Goal: Task Accomplishment & Management: Manage account settings

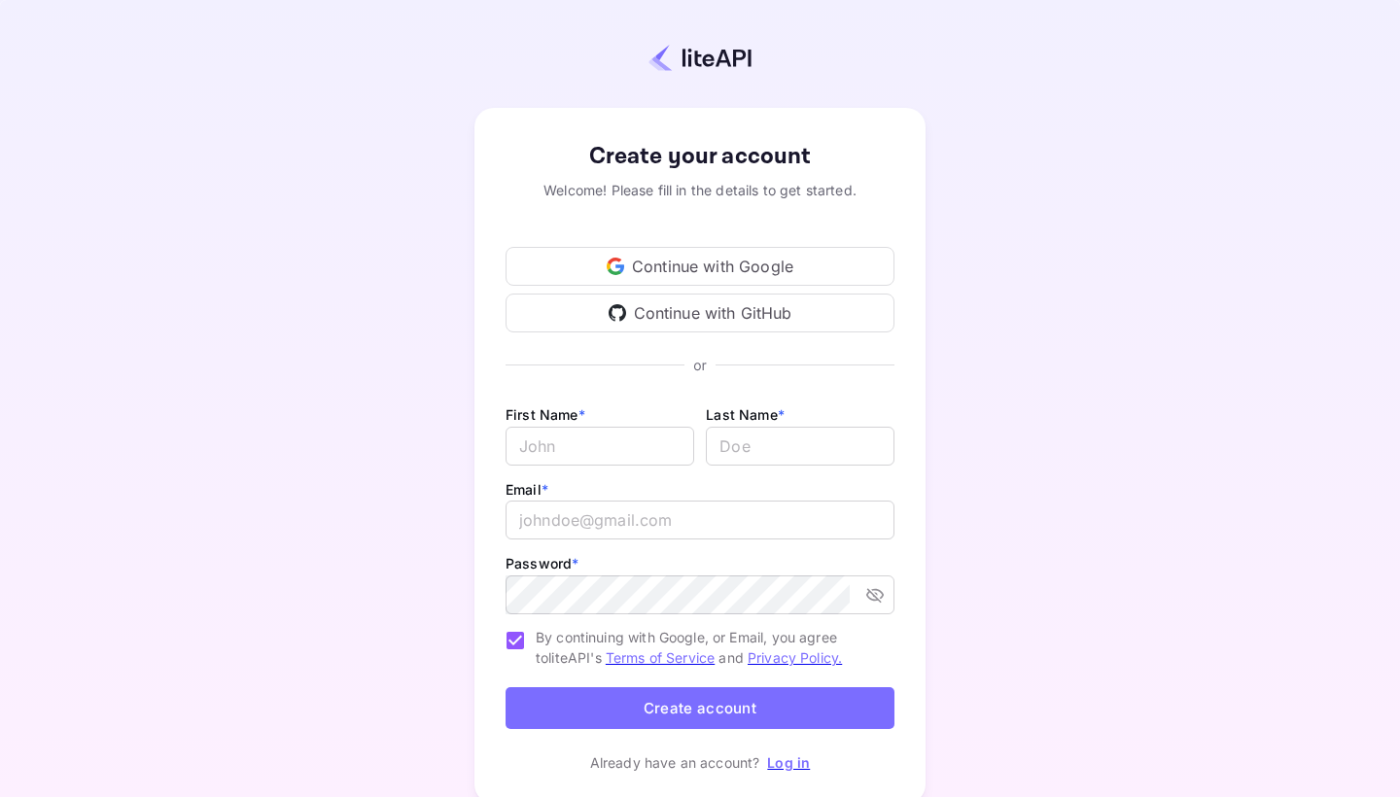
click at [709, 262] on div "Continue with Google" at bounding box center [699, 266] width 389 height 39
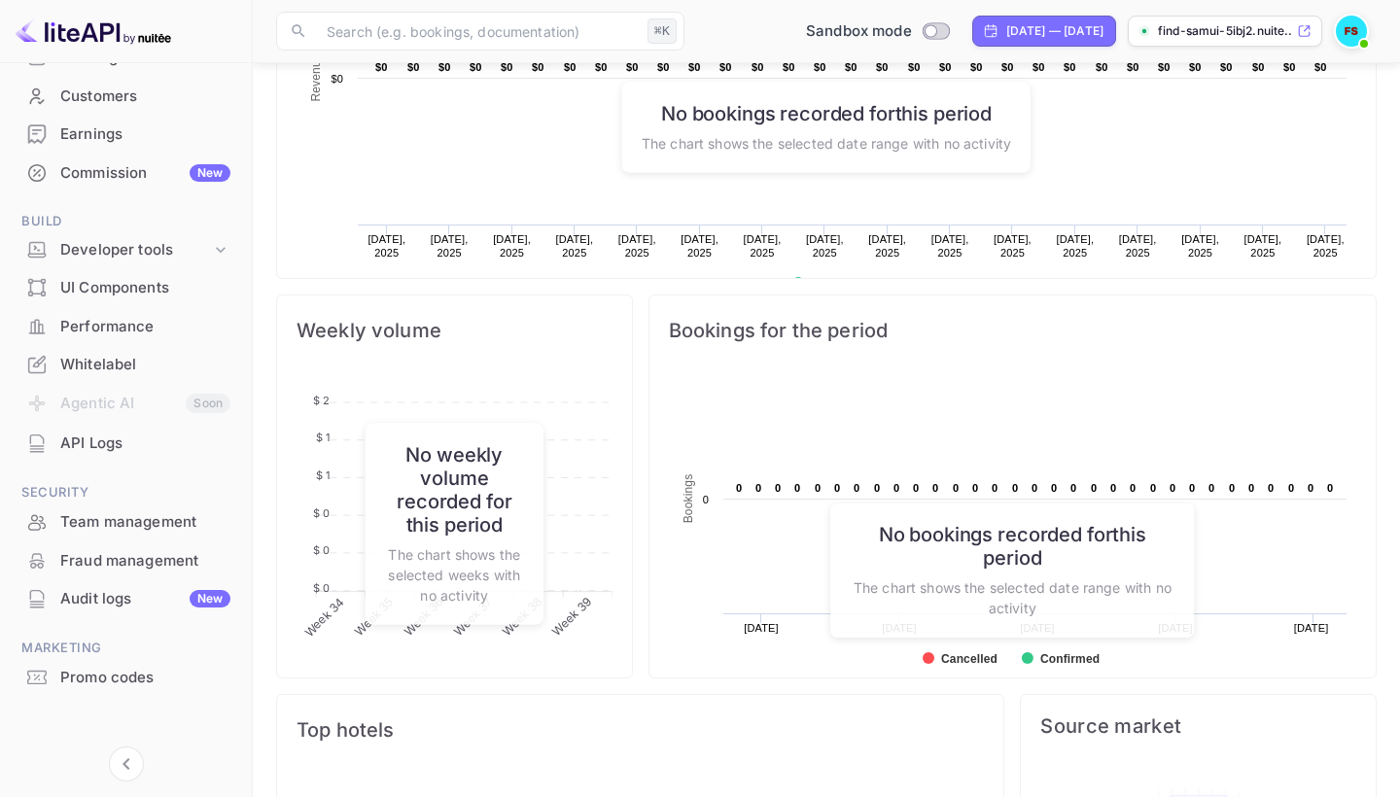
scroll to position [169, 0]
click at [224, 251] on icon at bounding box center [220, 251] width 19 height 19
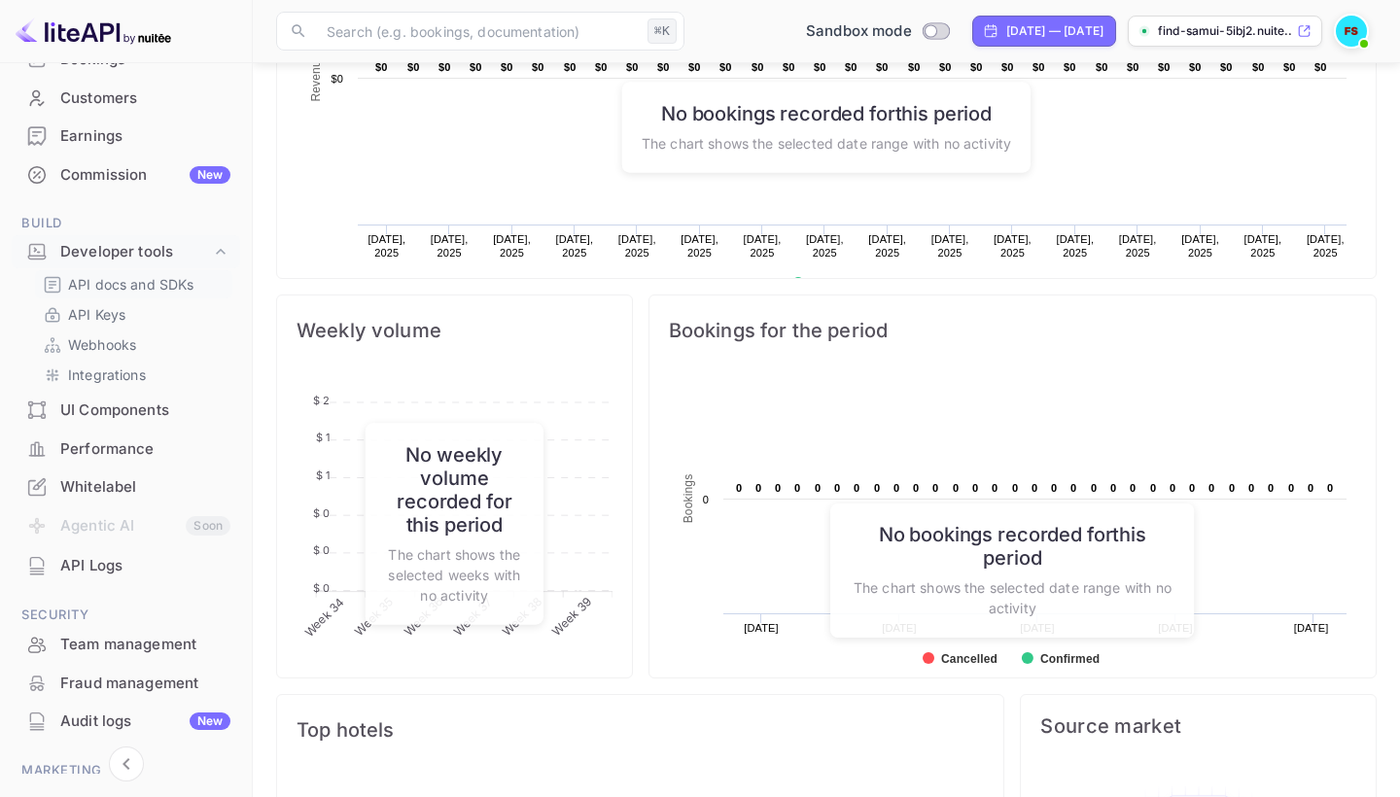
click at [171, 292] on div "API docs and SDKs" at bounding box center [133, 284] width 197 height 28
click at [103, 476] on div "Whitelabel" at bounding box center [145, 487] width 170 height 22
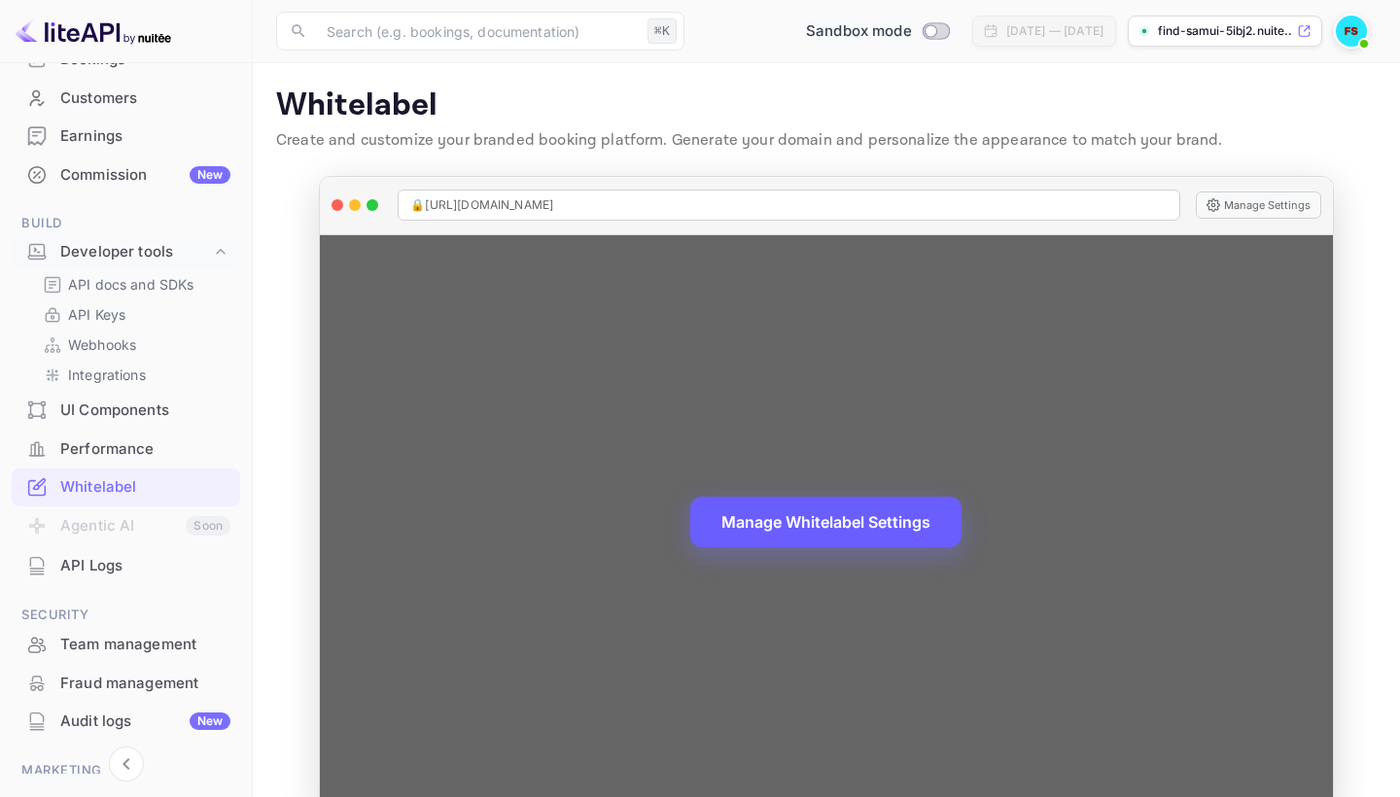
scroll to position [39, 0]
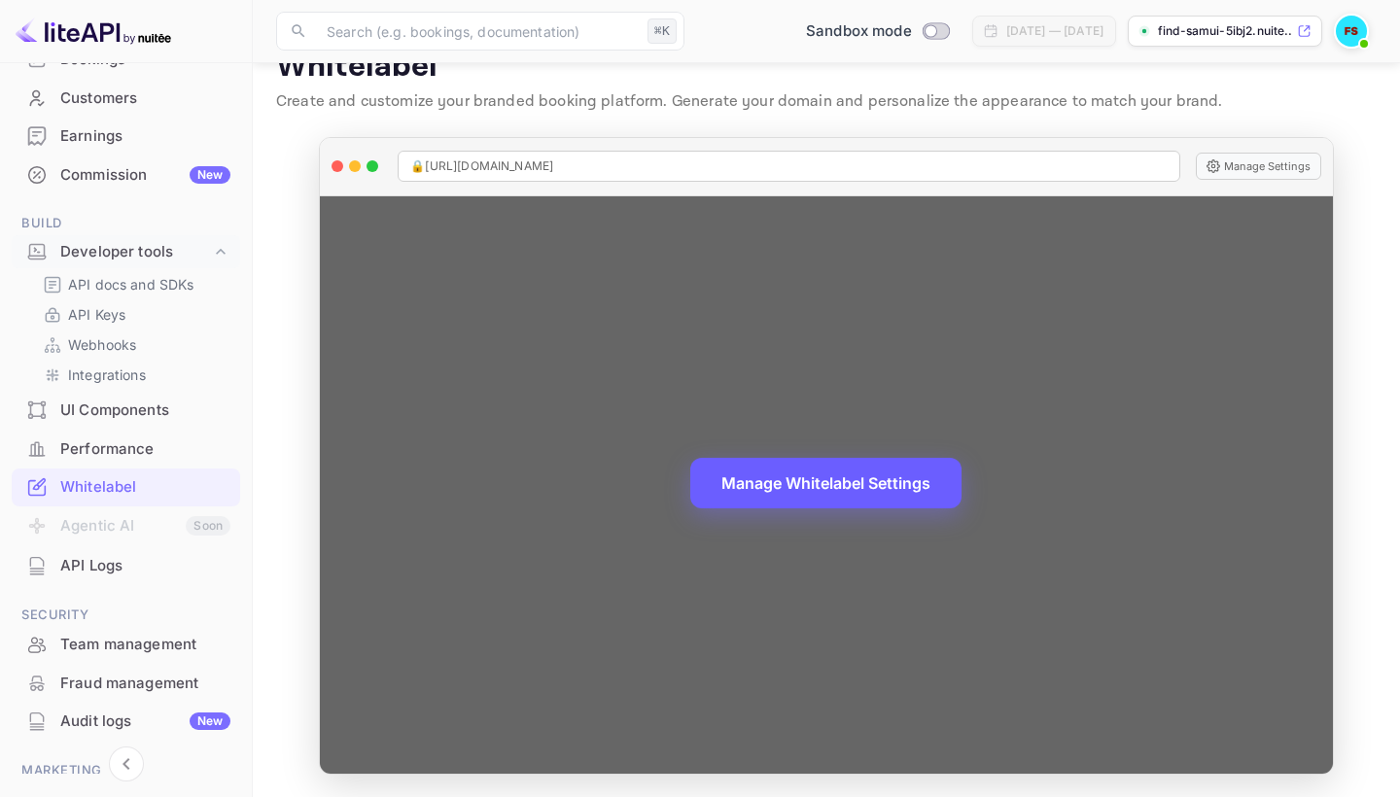
click at [753, 476] on button "Manage Whitelabel Settings" at bounding box center [825, 483] width 271 height 51
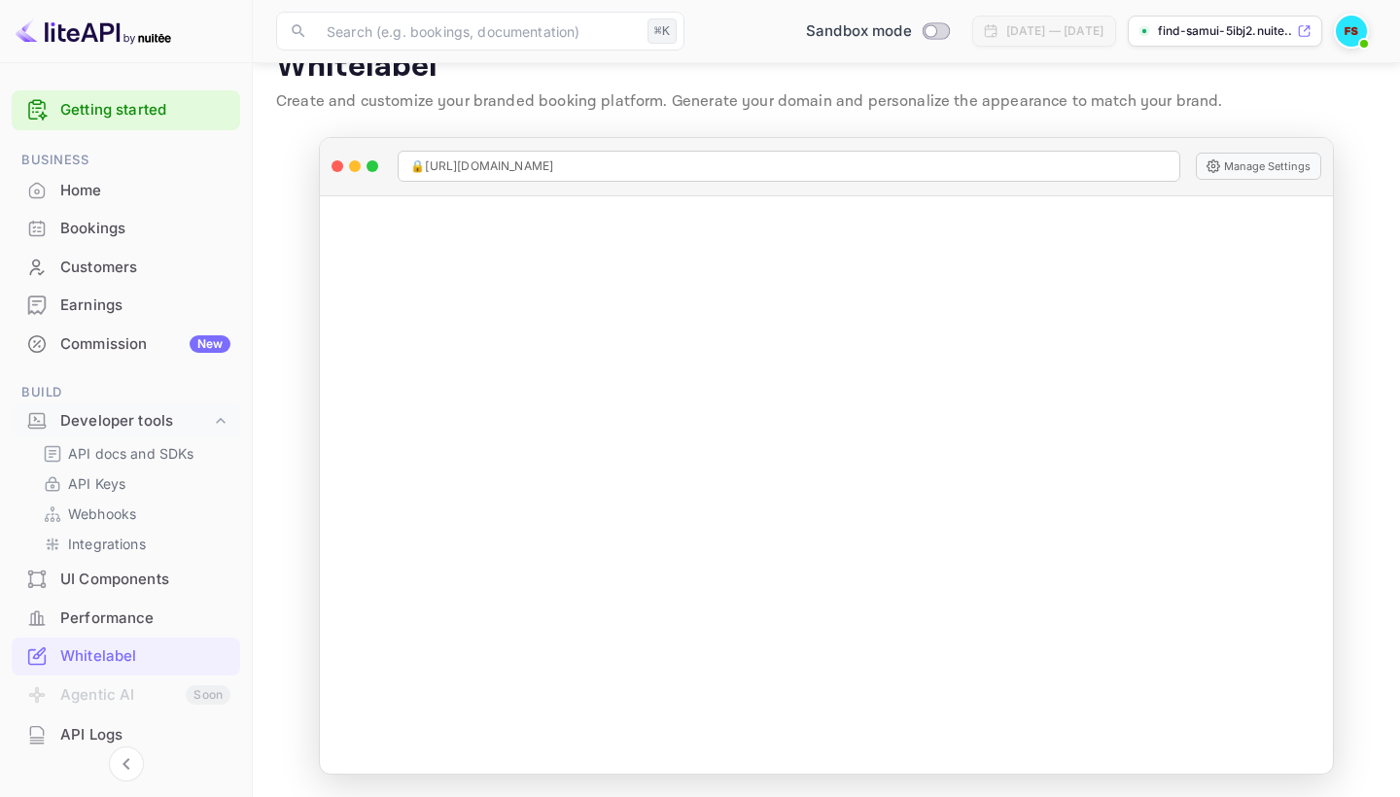
scroll to position [-2, 0]
